Goal: Information Seeking & Learning: Learn about a topic

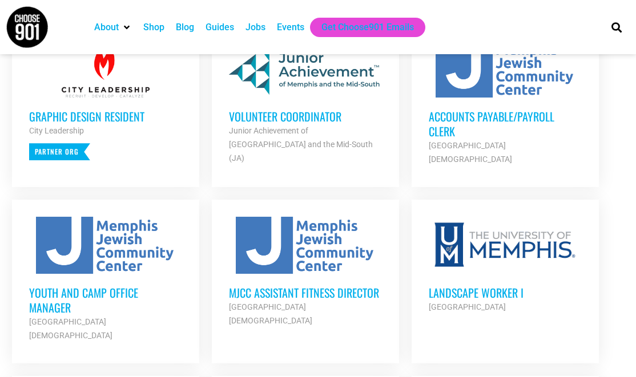
scroll to position [513, 0]
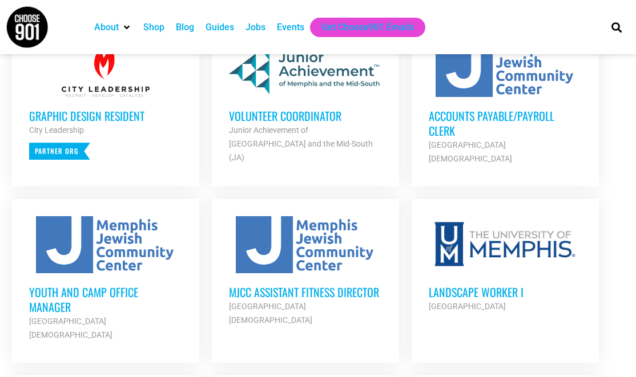
click at [317, 234] on div at bounding box center [305, 244] width 153 height 57
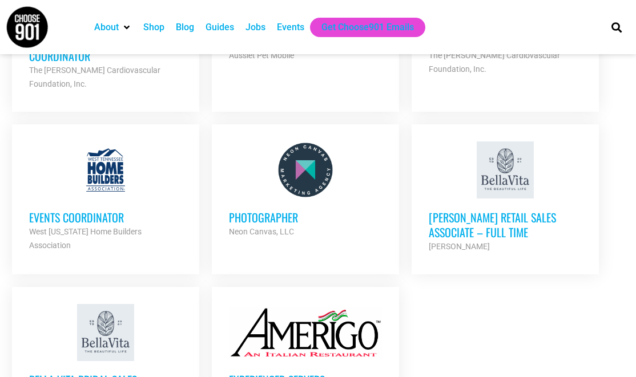
scroll to position [1312, 0]
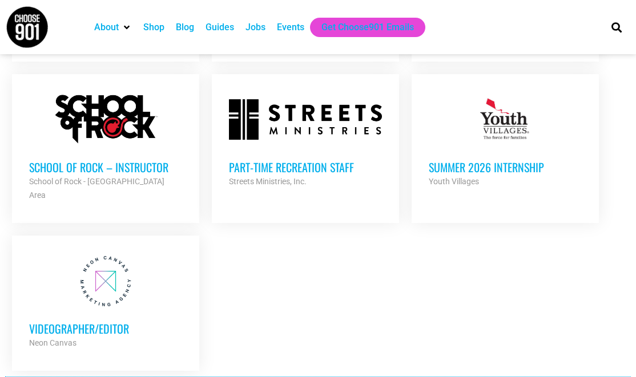
scroll to position [2453, 0]
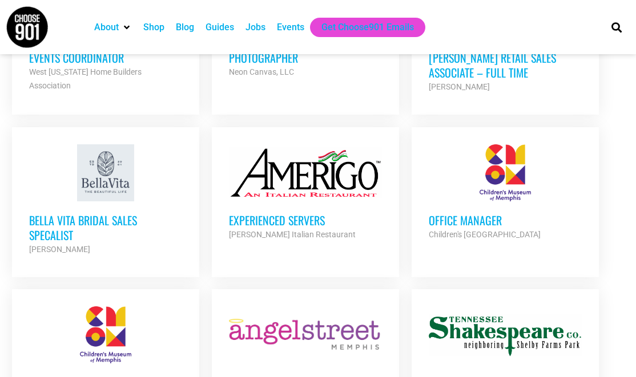
scroll to position [1470, 0]
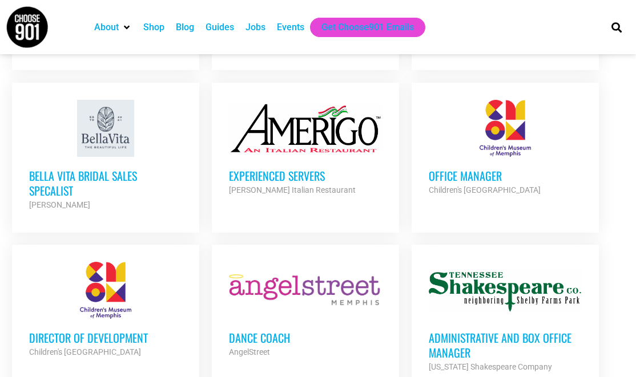
click at [118, 330] on h3 "Director of Development" at bounding box center [105, 337] width 153 height 15
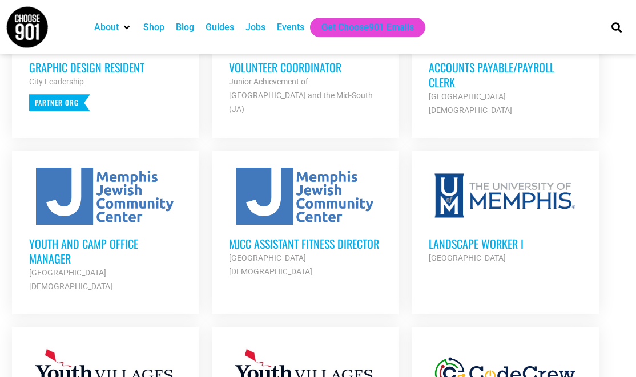
scroll to position [557, 0]
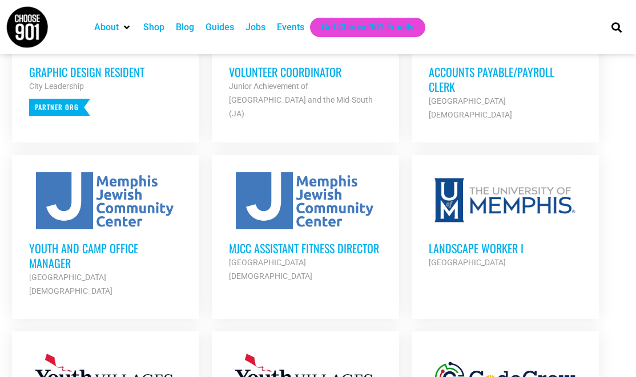
click at [293, 241] on h3 "MJCC Assistant Fitness Director" at bounding box center [305, 248] width 153 height 15
